Goal: Task Accomplishment & Management: Manage account settings

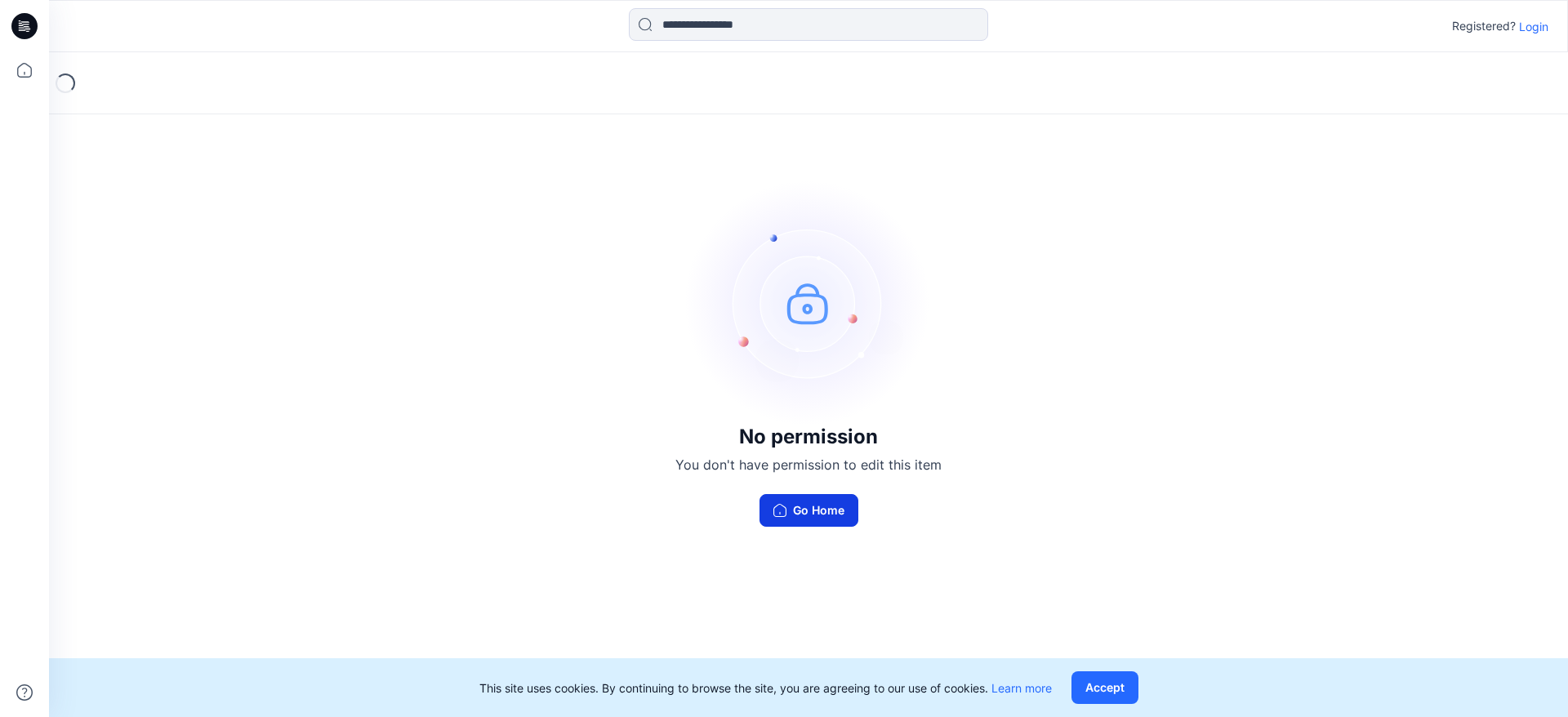
click at [808, 510] on button "Go Home" at bounding box center [809, 510] width 99 height 33
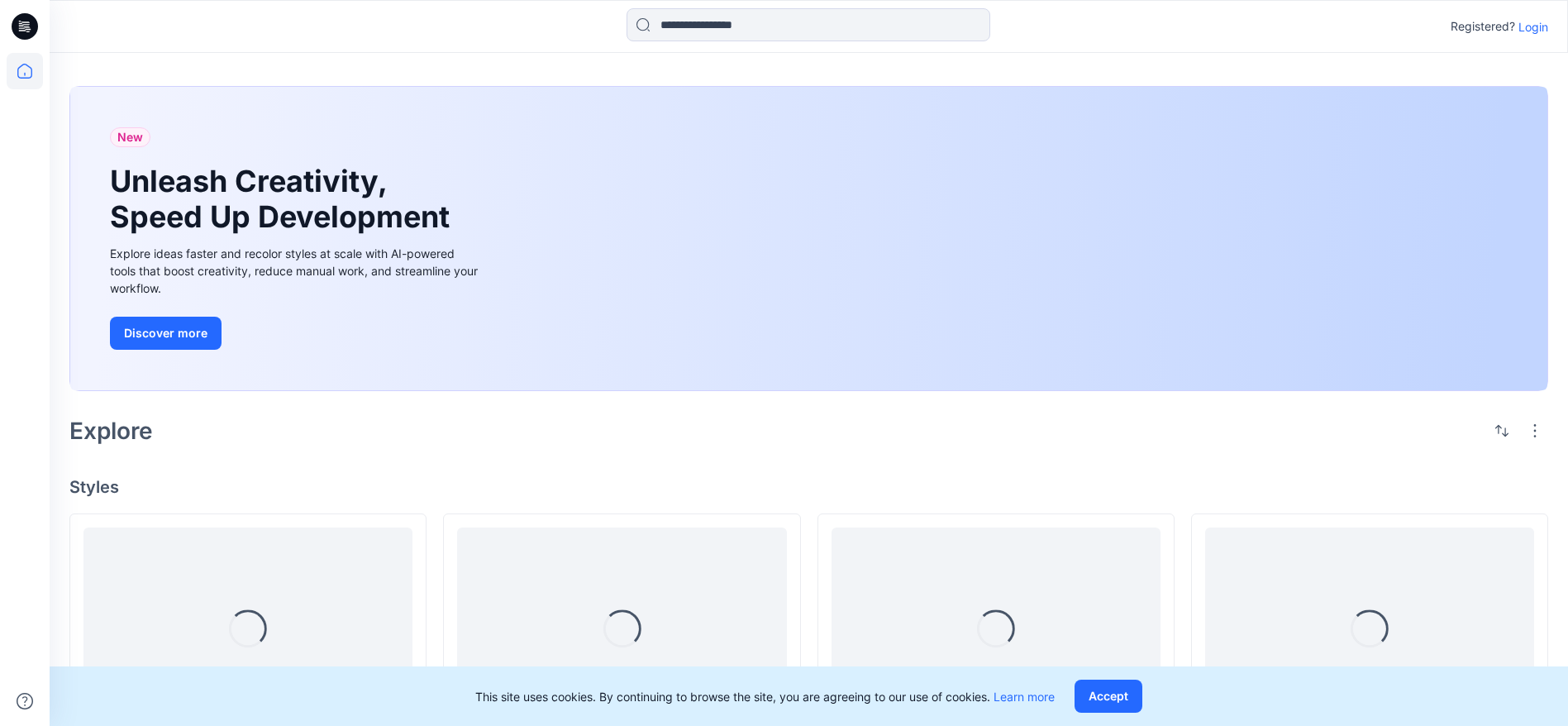
click at [1537, 30] on p "Login" at bounding box center [1533, 26] width 30 height 17
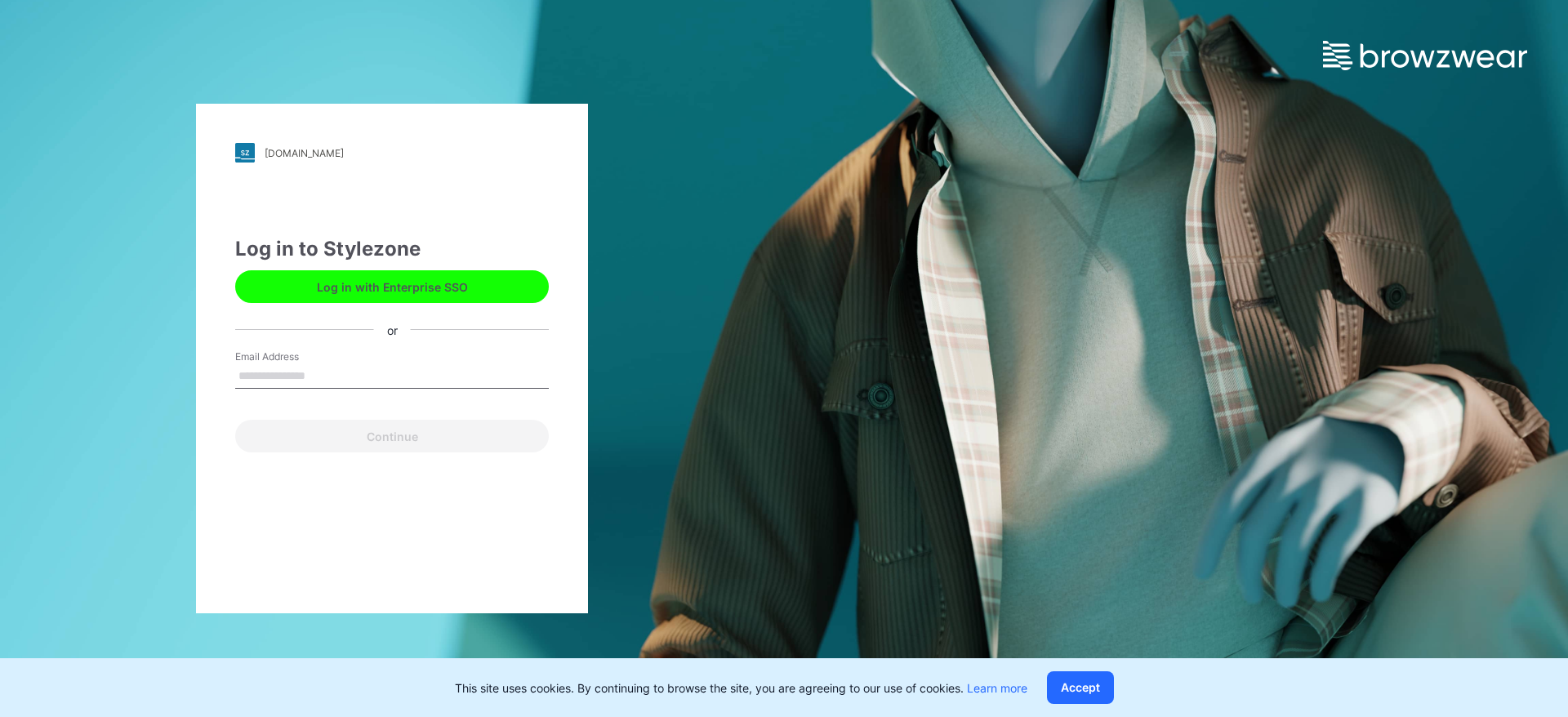
click at [305, 374] on input "Email Address" at bounding box center [391, 376] width 313 height 24
type input "**********"
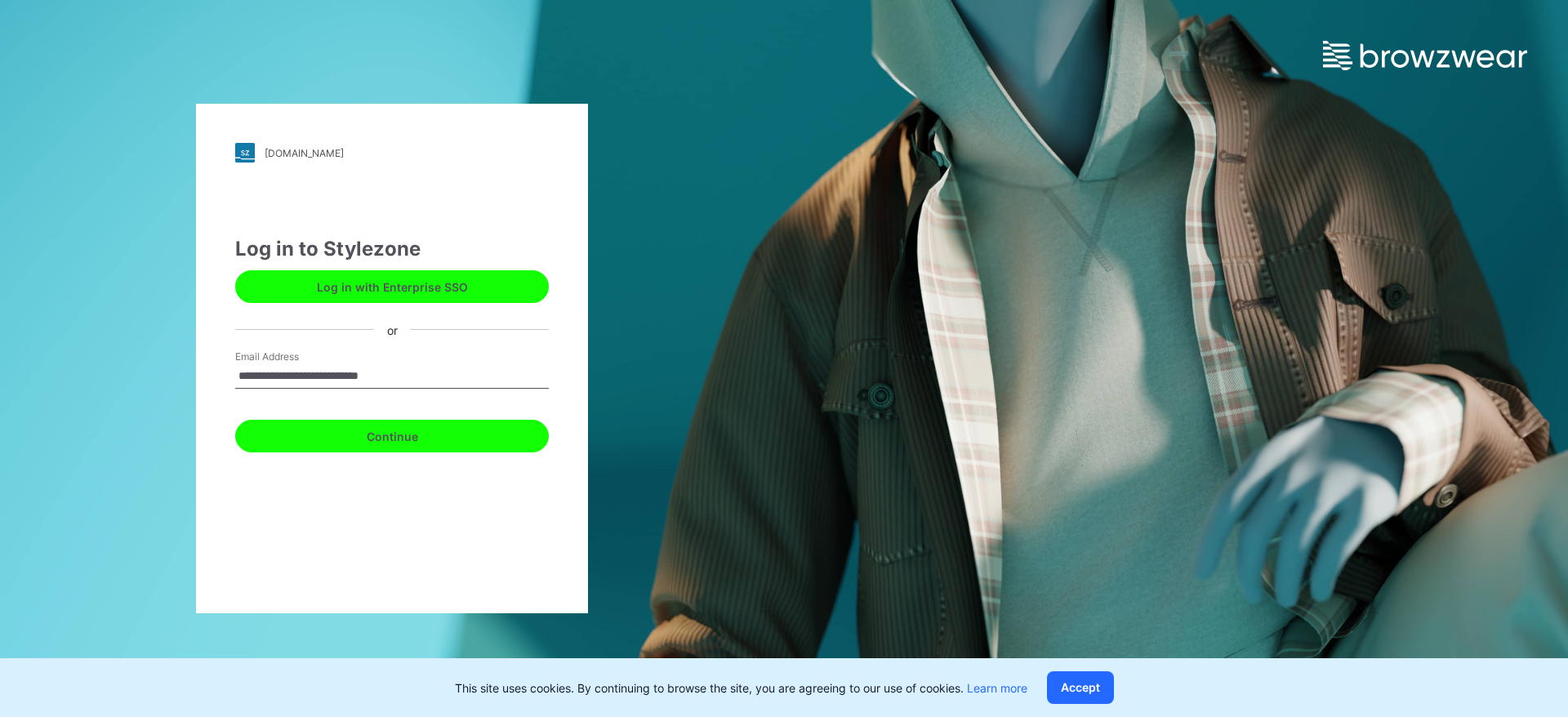
click at [328, 442] on button "Continue" at bounding box center [391, 436] width 313 height 33
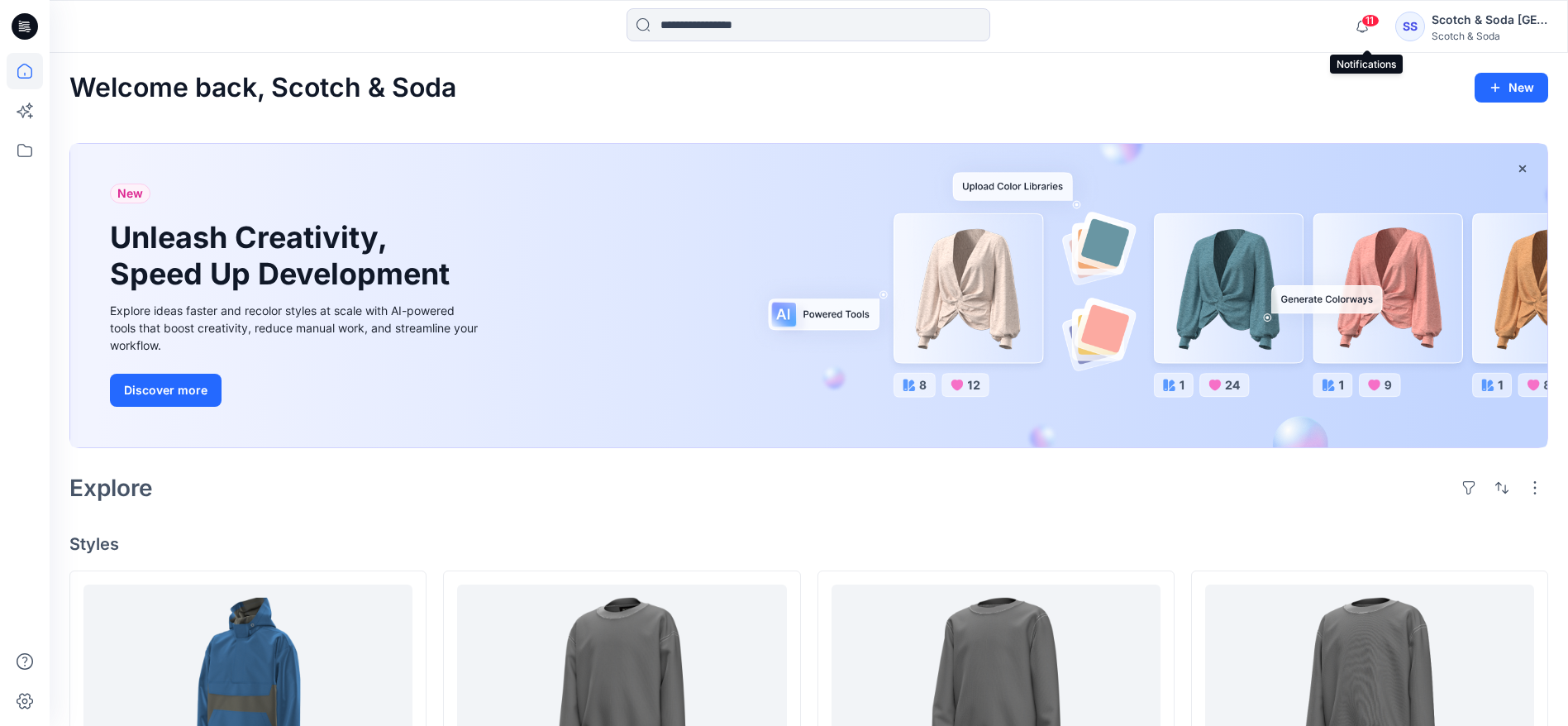
click at [1373, 18] on span "11" at bounding box center [1370, 21] width 18 height 14
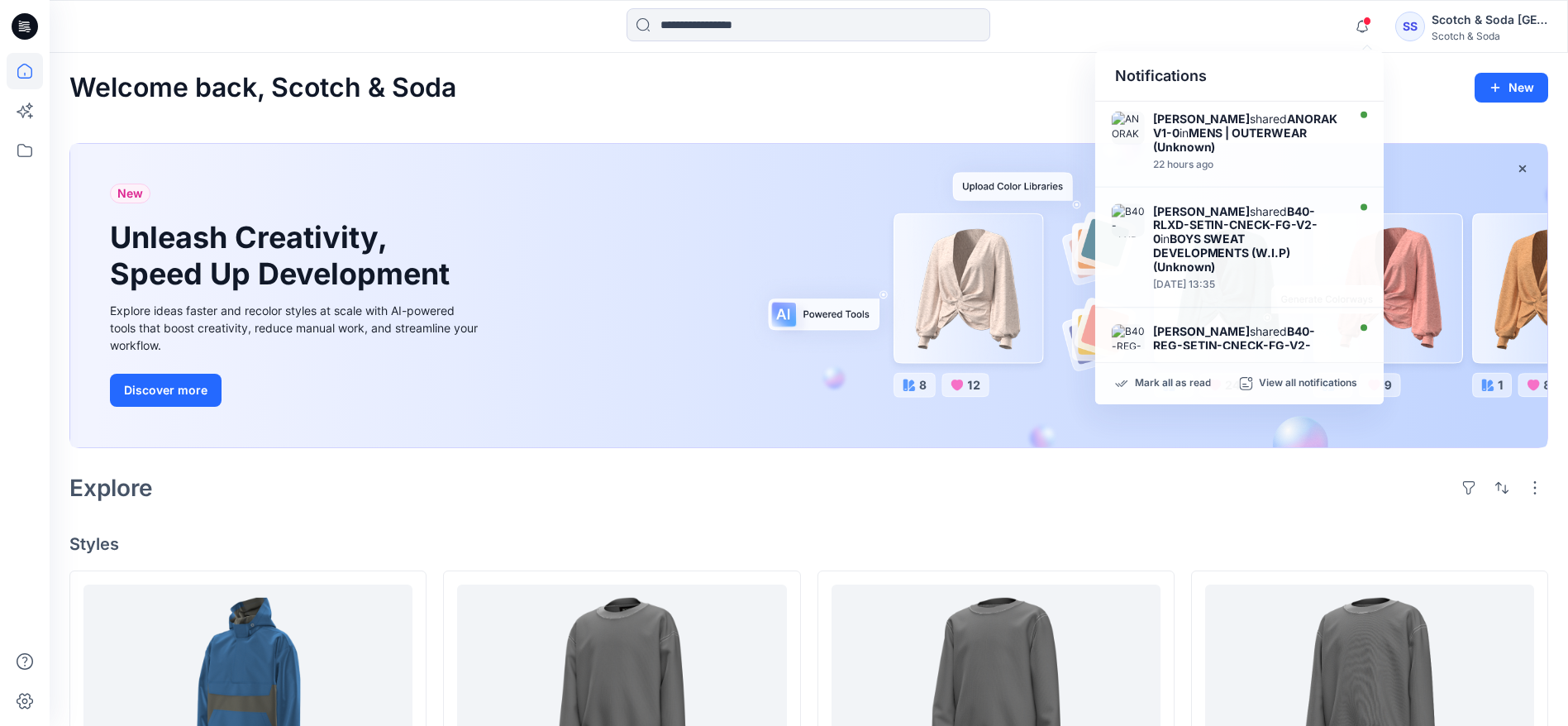
click at [815, 89] on div "Welcome back, Scotch & Soda New" at bounding box center [809, 88] width 1479 height 31
